Goal: Find specific fact: Find specific fact

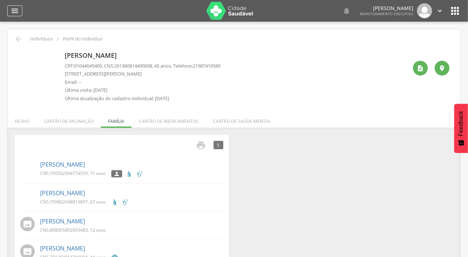
click at [12, 12] on icon "" at bounding box center [14, 11] width 9 height 9
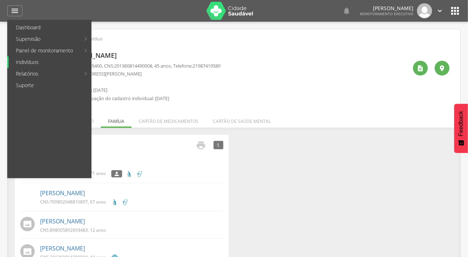
click at [24, 61] on link "Indivíduos" at bounding box center [50, 62] width 82 height 12
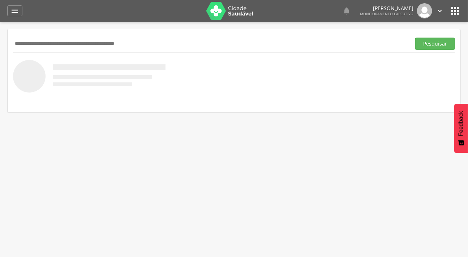
click at [25, 46] on input "text" at bounding box center [210, 44] width 395 height 12
type input "**********"
click at [415, 38] on button "Pesquisar" at bounding box center [435, 44] width 40 height 12
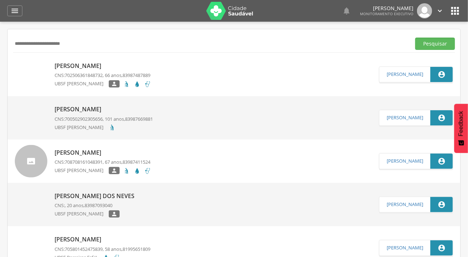
click at [34, 158] on div at bounding box center [31, 161] width 33 height 33
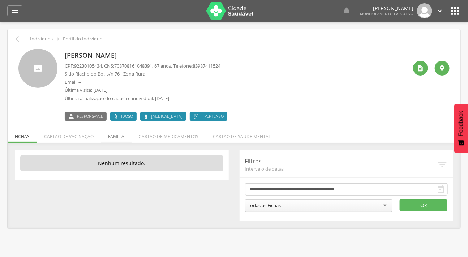
click at [121, 138] on li "Família" at bounding box center [116, 134] width 31 height 17
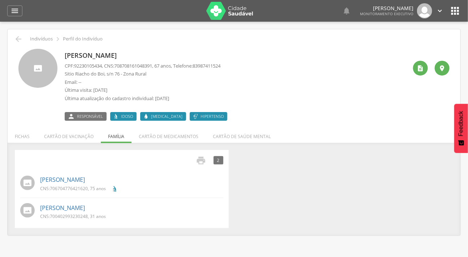
scroll to position [22, 0]
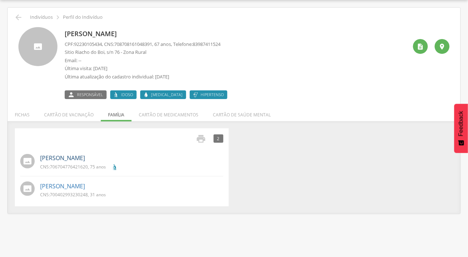
click at [64, 157] on link "[PERSON_NAME]" at bounding box center [62, 158] width 45 height 8
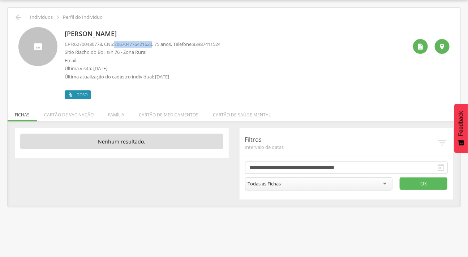
drag, startPoint x: 159, startPoint y: 45, endPoint x: 118, endPoint y: 44, distance: 40.1
click at [118, 44] on span "706704776421620" at bounding box center [133, 44] width 38 height 7
copy span "706704776421620"
click at [118, 112] on li "Família" at bounding box center [116, 112] width 31 height 17
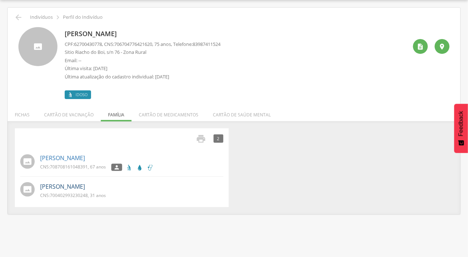
click at [42, 188] on link "[PERSON_NAME]" at bounding box center [62, 186] width 45 height 8
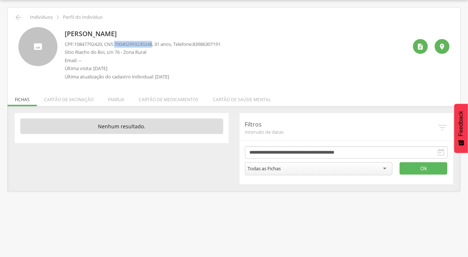
drag, startPoint x: 159, startPoint y: 43, endPoint x: 119, endPoint y: 42, distance: 40.5
click at [119, 42] on p "CPF: 10847792420 , CNS: [PHONE_NUMBER] , 31 anos, Telefone: [PHONE_NUMBER]" at bounding box center [143, 44] width 156 height 7
copy span "700402993230248"
click at [20, 16] on icon "" at bounding box center [18, 17] width 9 height 9
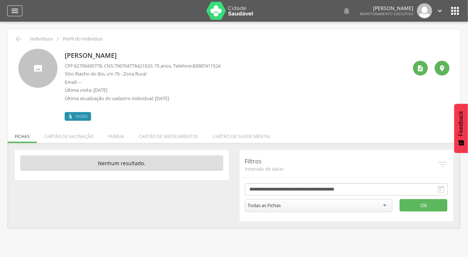
click at [16, 9] on icon "" at bounding box center [14, 11] width 9 height 9
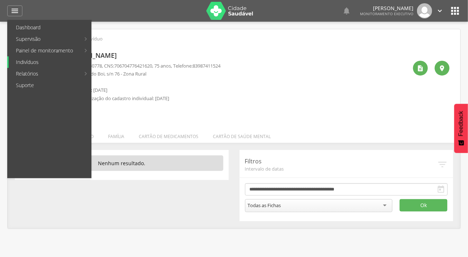
click at [29, 59] on link "Indivíduos" at bounding box center [50, 62] width 82 height 12
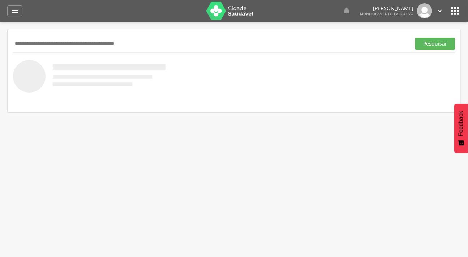
click at [31, 42] on input "text" at bounding box center [210, 44] width 395 height 12
type input "********"
click at [415, 38] on button "Pesquisar" at bounding box center [435, 44] width 40 height 12
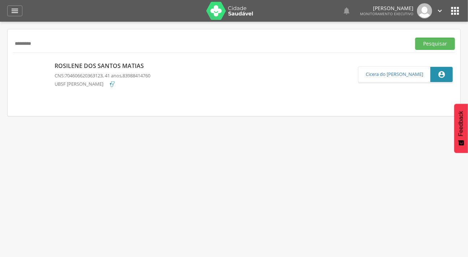
click at [15, 62] on img at bounding box center [15, 62] width 0 height 0
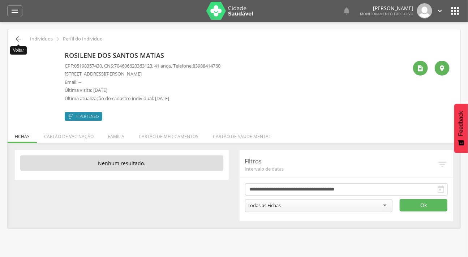
click at [16, 39] on icon "" at bounding box center [18, 39] width 9 height 9
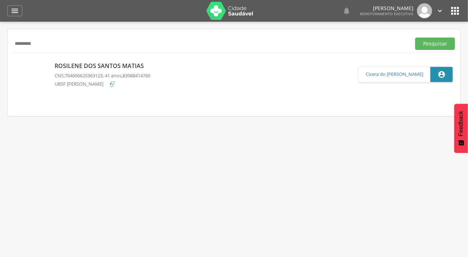
drag, startPoint x: 31, startPoint y: 44, endPoint x: 10, endPoint y: 43, distance: 21.4
click at [10, 43] on div "******** Pesquisar [PERSON_NAME] Matias CNS: 704606620363123 , 41 anos, 8398841…" at bounding box center [234, 72] width 453 height 87
click at [27, 42] on input "text" at bounding box center [210, 44] width 395 height 12
type input "**********"
click at [415, 38] on button "Pesquisar" at bounding box center [435, 44] width 40 height 12
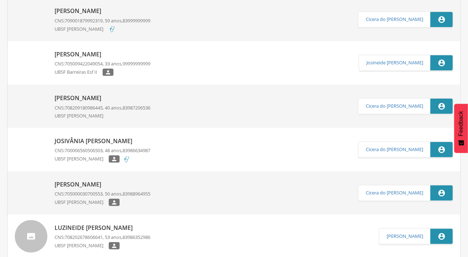
scroll to position [197, 0]
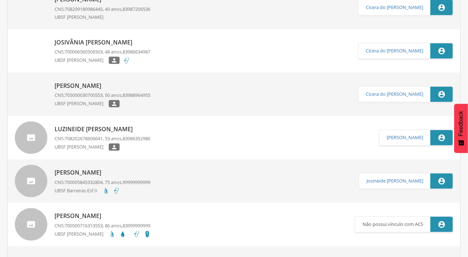
click at [15, 39] on img at bounding box center [15, 39] width 0 height 0
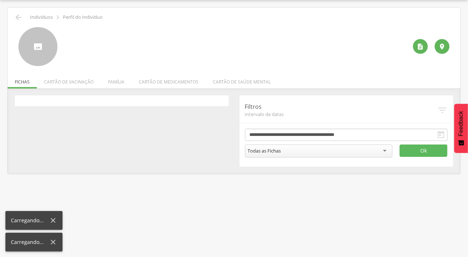
scroll to position [22, 0]
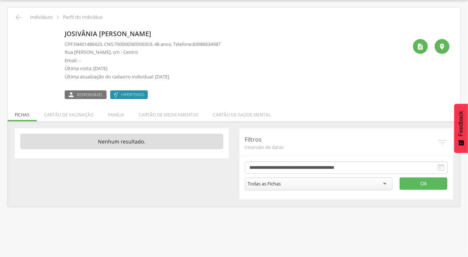
click at [108, 109] on li "Família" at bounding box center [116, 112] width 31 height 17
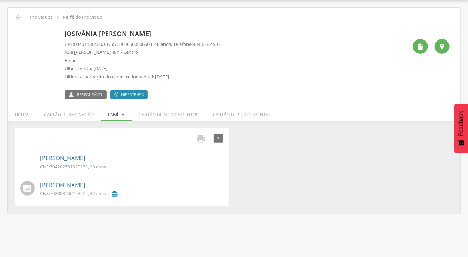
click at [20, 157] on img at bounding box center [20, 157] width 0 height 0
click at [68, 158] on link "[PERSON_NAME]" at bounding box center [62, 158] width 45 height 8
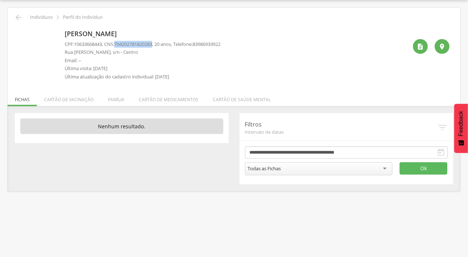
drag, startPoint x: 159, startPoint y: 44, endPoint x: 119, endPoint y: 44, distance: 39.7
click at [119, 44] on span "704202781820283" at bounding box center [133, 44] width 38 height 7
copy span "704202781820283"
